Goal: Information Seeking & Learning: Learn about a topic

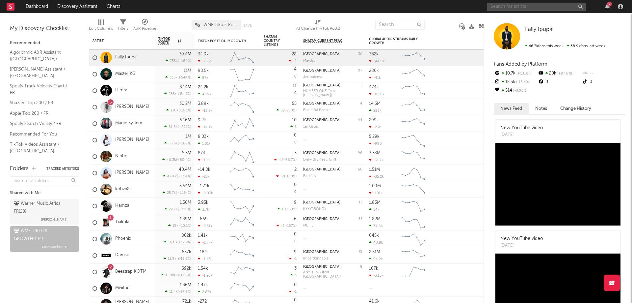
click at [521, 7] on input "text" at bounding box center [536, 7] width 99 height 8
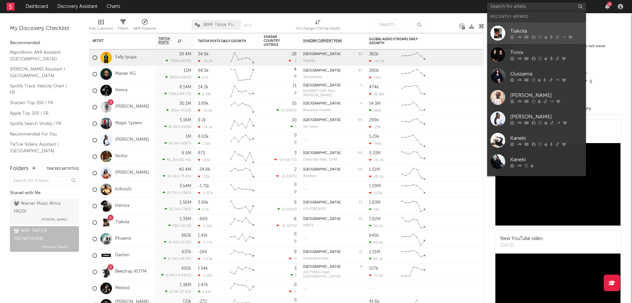
click at [519, 31] on div "Tiakola" at bounding box center [546, 31] width 72 height 8
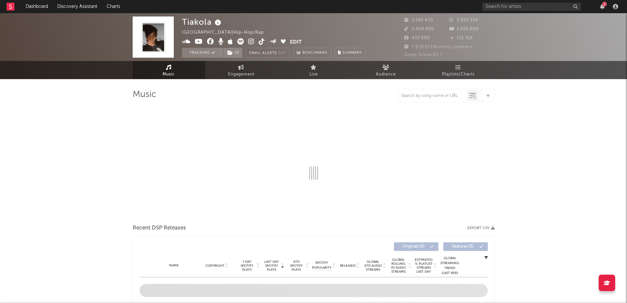
select select "6m"
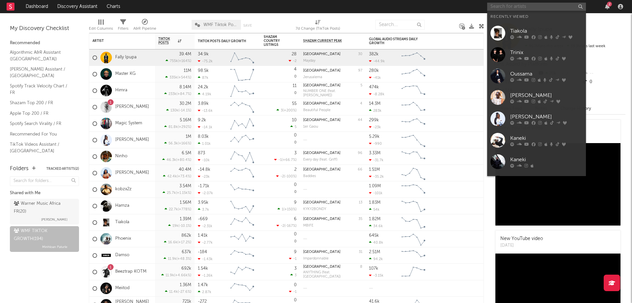
click at [532, 9] on input "text" at bounding box center [536, 7] width 99 height 8
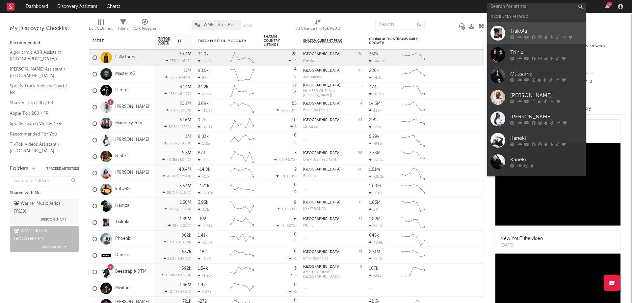
click at [508, 28] on link "Tiakola" at bounding box center [536, 32] width 99 height 21
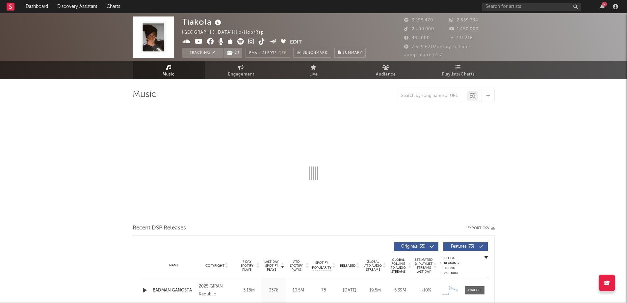
select select "6m"
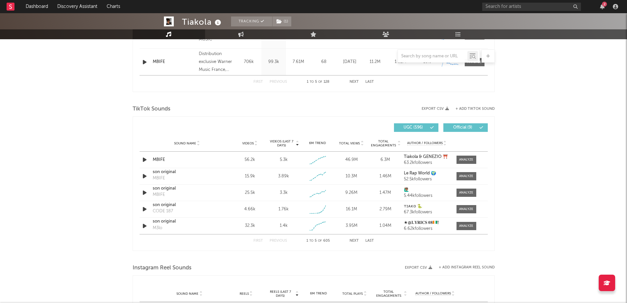
scroll to position [428, 0]
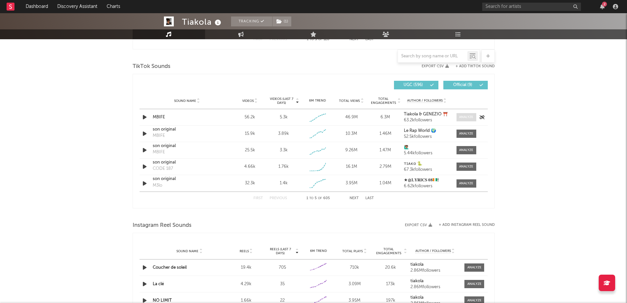
click at [471, 118] on div at bounding box center [466, 117] width 14 height 5
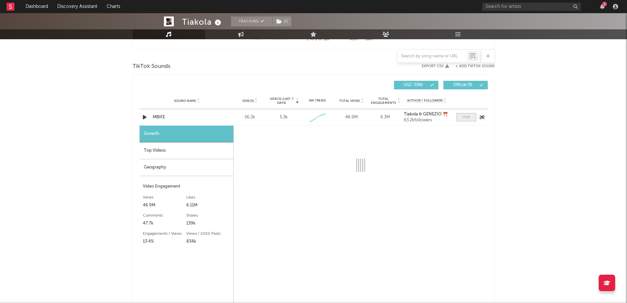
select select "1w"
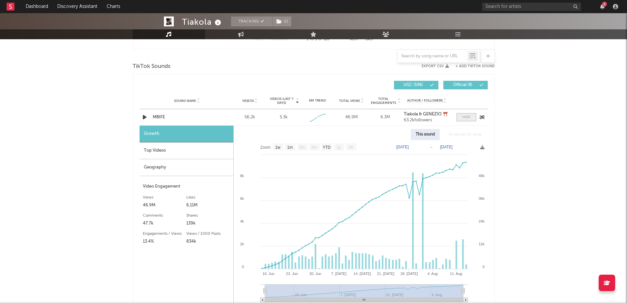
click at [468, 119] on div at bounding box center [467, 117] width 8 height 5
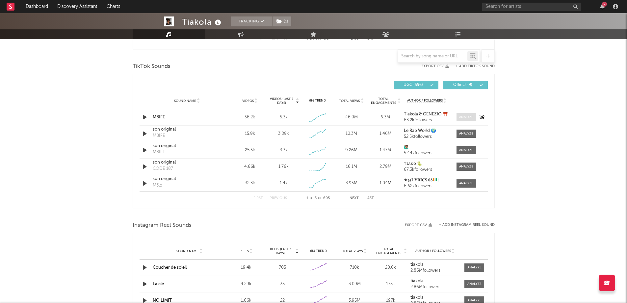
click at [461, 118] on div at bounding box center [466, 117] width 14 height 5
select select "1w"
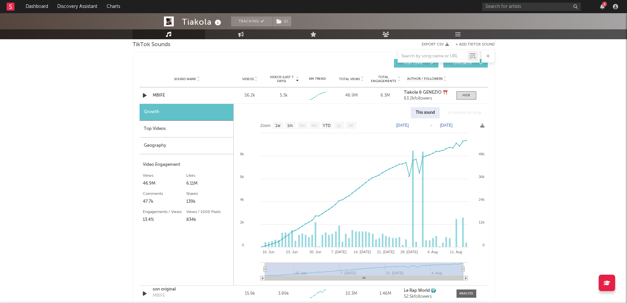
scroll to position [461, 0]
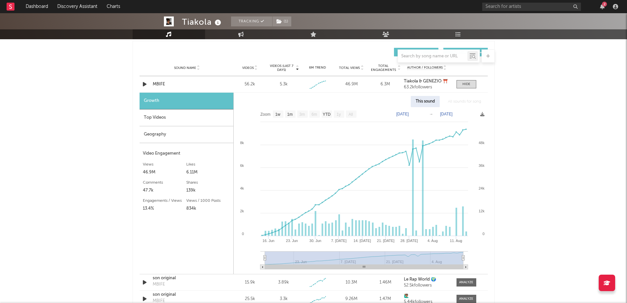
click at [152, 121] on div "Top Videos" at bounding box center [187, 117] width 94 height 17
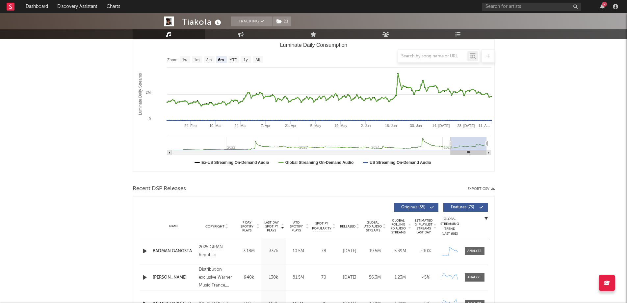
scroll to position [0, 0]
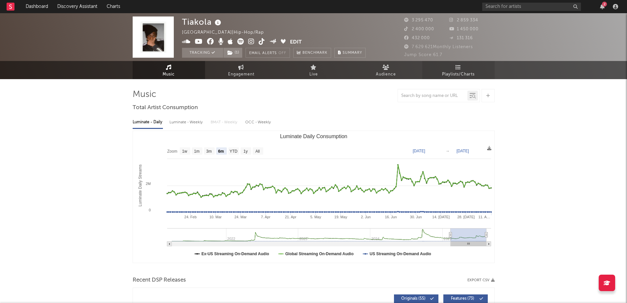
click at [438, 65] on link "Playlists/Charts" at bounding box center [458, 70] width 72 height 18
